Goal: Find contact information: Find contact information

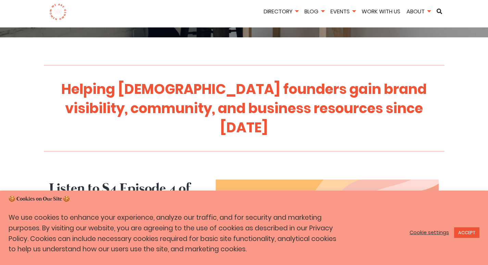
scroll to position [274, 0]
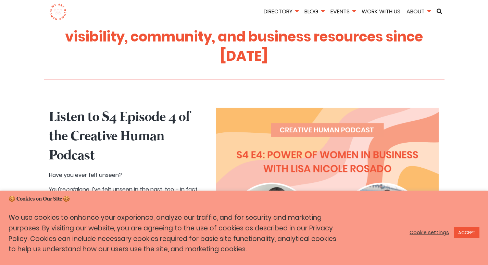
click at [433, 232] on link "Cookie settings" at bounding box center [429, 232] width 39 height 6
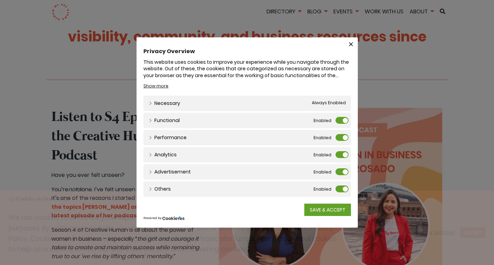
click at [338, 122] on label "Functional" at bounding box center [341, 120] width 13 height 7
click at [0, 0] on input "Functional" at bounding box center [0, 0] width 0 height 0
click at [339, 138] on label "Performance" at bounding box center [341, 137] width 13 height 7
click at [0, 0] on input "Performance" at bounding box center [0, 0] width 0 height 0
click at [337, 155] on label "Analytics" at bounding box center [341, 154] width 13 height 7
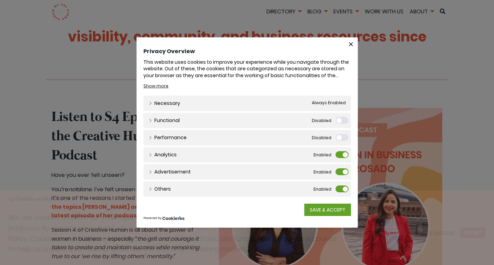
click at [0, 0] on input "Analytics" at bounding box center [0, 0] width 0 height 0
click at [337, 173] on label "Advertisement" at bounding box center [341, 171] width 13 height 7
click at [0, 0] on input "Advertisement" at bounding box center [0, 0] width 0 height 0
click at [337, 188] on label "Others" at bounding box center [341, 188] width 13 height 7
click at [0, 0] on input "Others" at bounding box center [0, 0] width 0 height 0
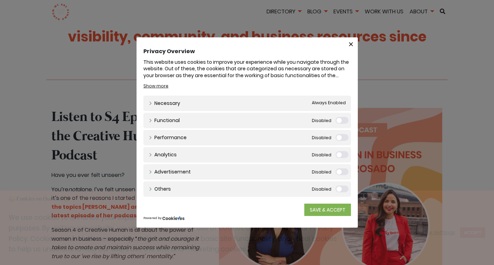
click at [333, 206] on link "SAVE & ACCEPT" at bounding box center [327, 210] width 47 height 12
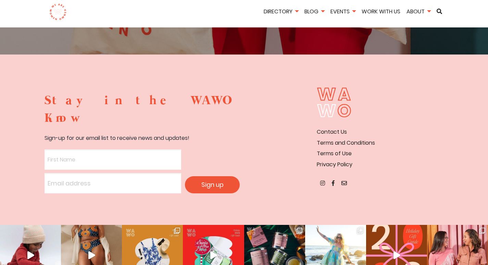
scroll to position [1273, 0]
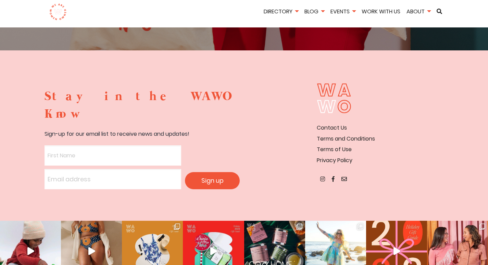
click at [336, 175] on ul at bounding box center [380, 179] width 127 height 9
click at [331, 175] on ul at bounding box center [380, 179] width 127 height 9
click at [333, 176] on icon at bounding box center [333, 178] width 3 height 5
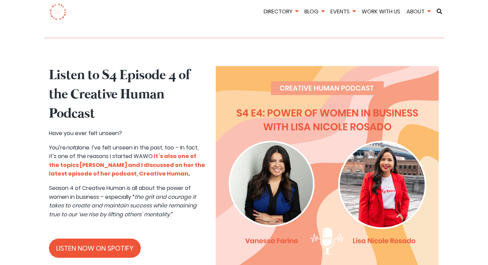
scroll to position [245, 0]
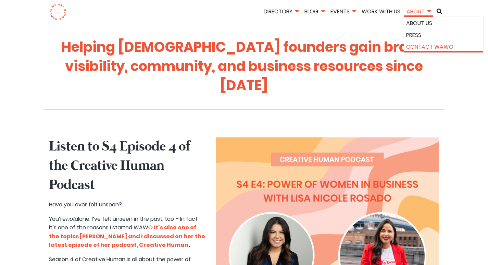
click at [419, 44] on link "Contact WAWO" at bounding box center [443, 46] width 75 height 9
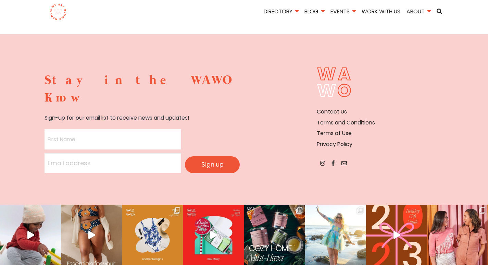
scroll to position [102, 0]
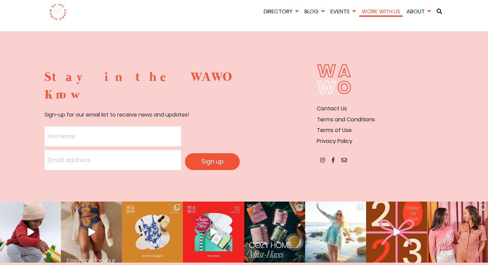
click at [373, 13] on link "Work With Us" at bounding box center [382, 12] width 44 height 8
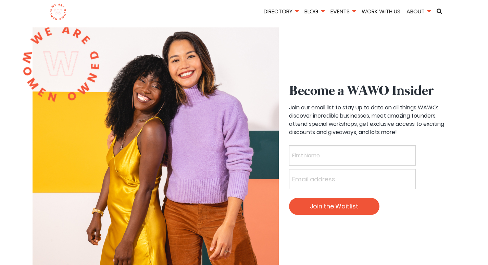
scroll to position [2125, 0]
